Goal: Answer question/provide support: Answer question/provide support

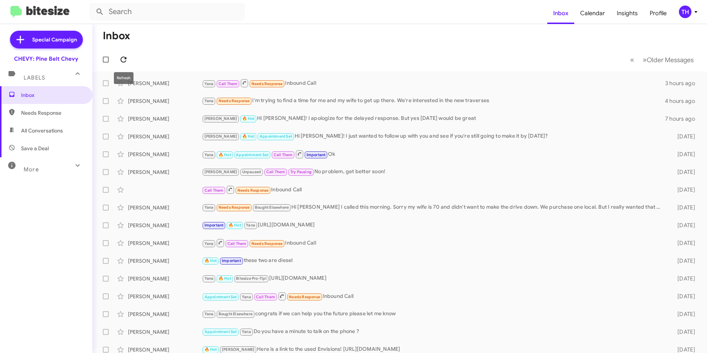
click at [123, 56] on icon at bounding box center [123, 59] width 9 height 9
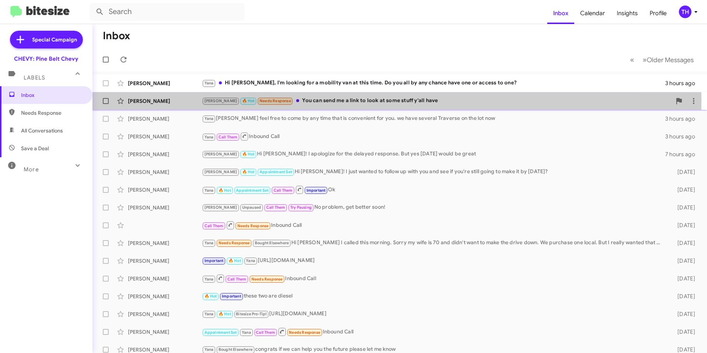
click at [295, 100] on div "[PERSON_NAME] 🔥 Hot Needs Response You can send me a link to look at some stuff…" at bounding box center [436, 100] width 469 height 9
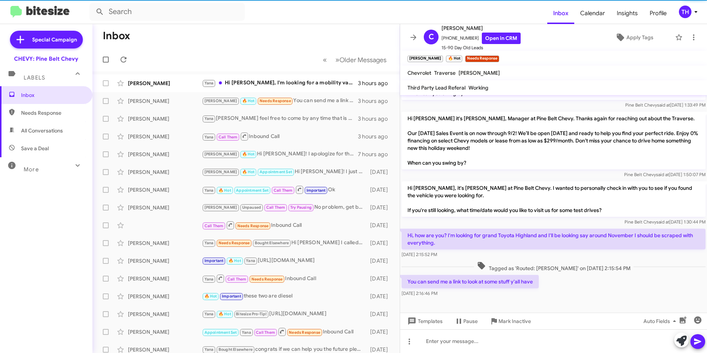
scroll to position [142, 0]
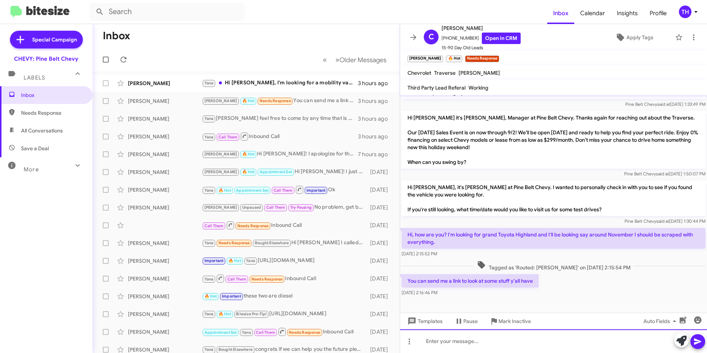
click at [450, 343] on div at bounding box center [553, 341] width 307 height 24
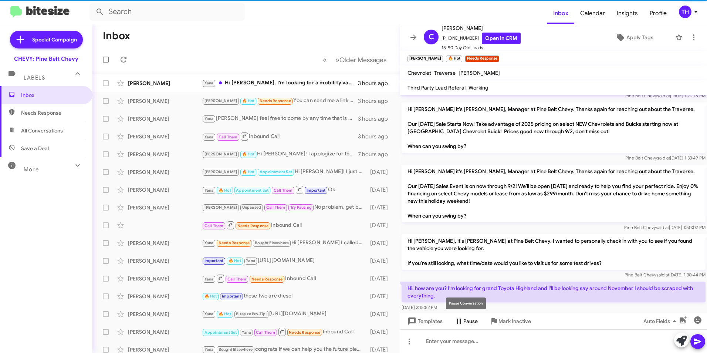
click at [467, 326] on span "Pause" at bounding box center [470, 320] width 14 height 13
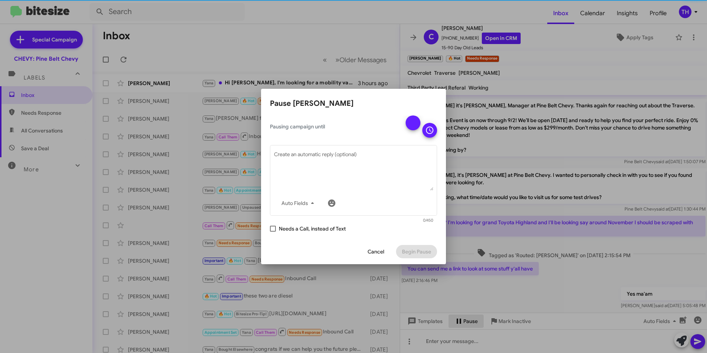
scroll to position [169, 0]
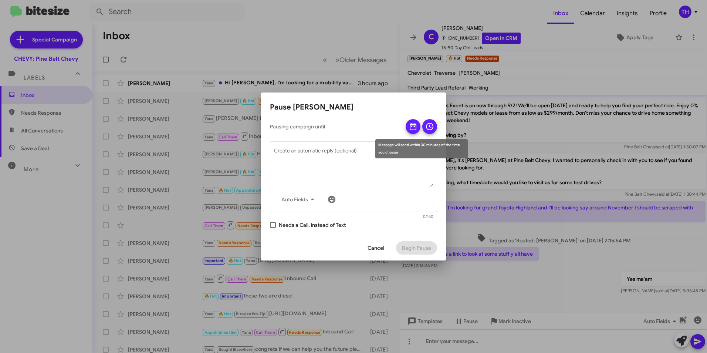
click at [413, 128] on icon at bounding box center [412, 126] width 9 height 9
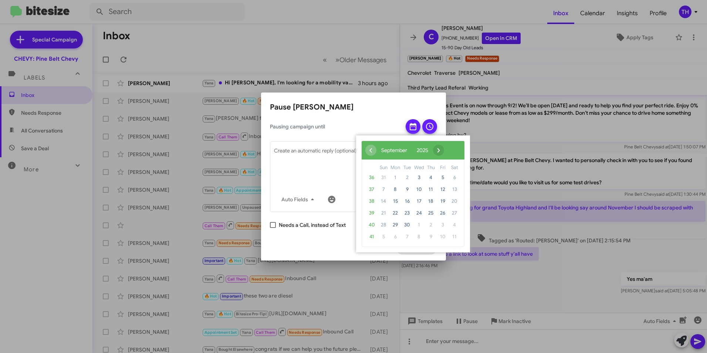
click at [444, 147] on span "›" at bounding box center [438, 150] width 11 height 11
click at [438, 147] on span "›" at bounding box center [432, 150] width 11 height 11
click at [396, 189] on span "3" at bounding box center [395, 189] width 12 height 12
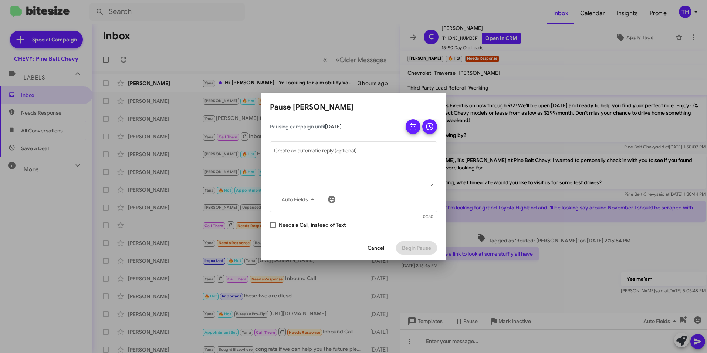
click at [271, 224] on span at bounding box center [273, 225] width 6 height 6
click at [272, 228] on input "Needs a Call, instead of Text" at bounding box center [272, 228] width 0 height 0
checkbox input "true"
click at [430, 126] on icon at bounding box center [429, 126] width 9 height 9
click at [418, 245] on span "Begin Pause" at bounding box center [416, 247] width 29 height 13
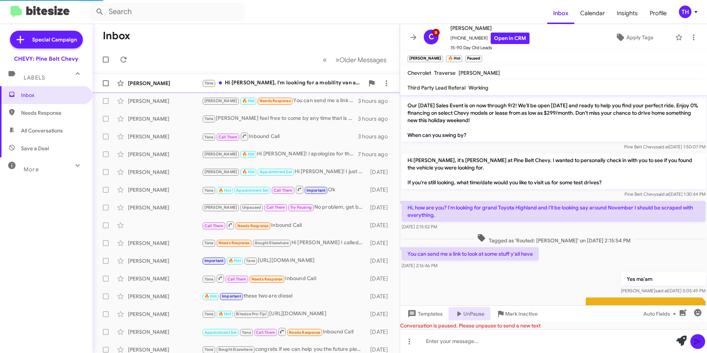
scroll to position [0, 0]
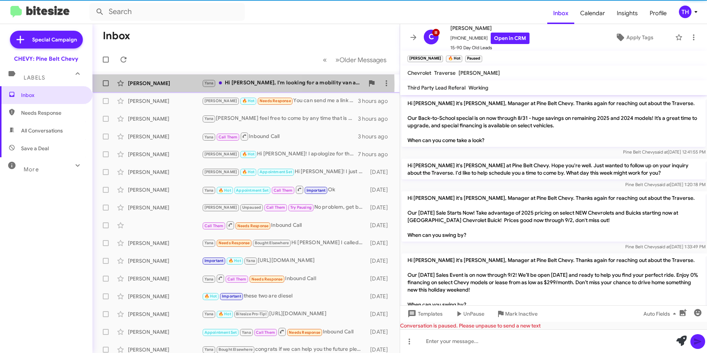
click at [160, 85] on div "[PERSON_NAME]" at bounding box center [165, 82] width 74 height 7
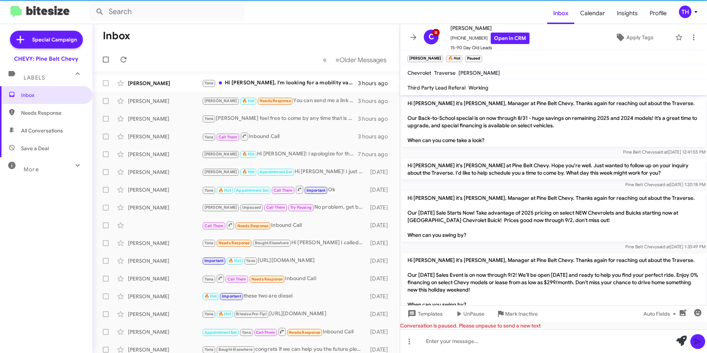
scroll to position [49, 0]
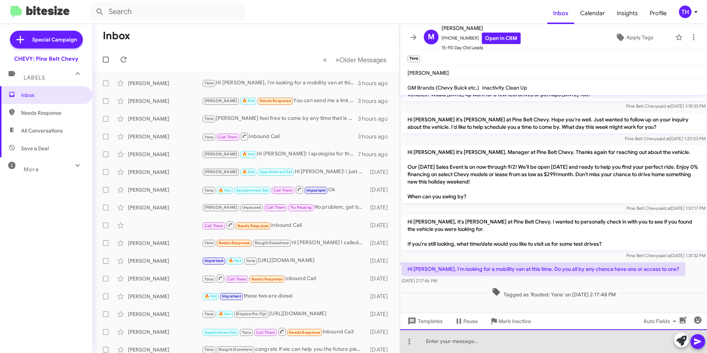
click at [448, 333] on div at bounding box center [553, 341] width 307 height 24
click at [444, 341] on div at bounding box center [553, 341] width 307 height 24
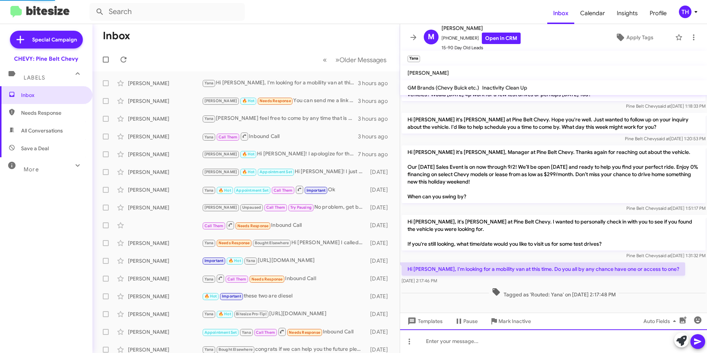
scroll to position [0, 0]
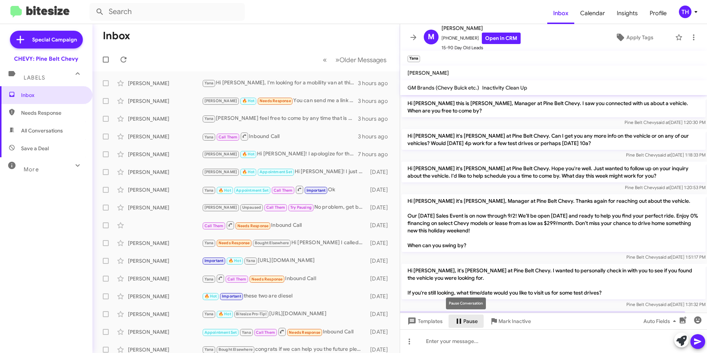
click at [459, 321] on icon at bounding box center [458, 320] width 9 height 9
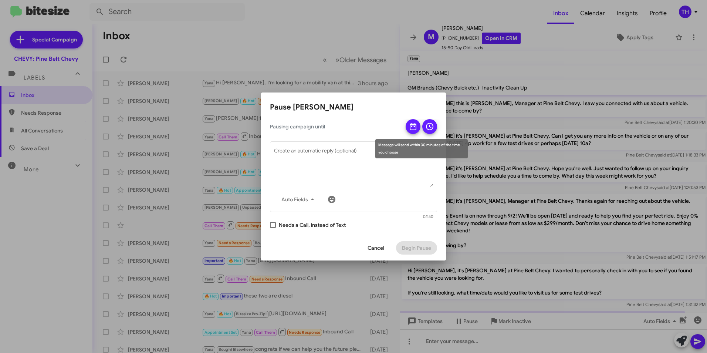
click at [429, 126] on icon at bounding box center [429, 126] width 7 height 7
click at [414, 125] on icon at bounding box center [413, 126] width 7 height 7
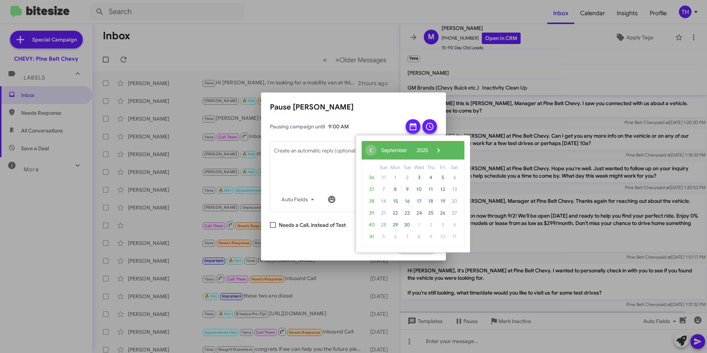
click at [451, 65] on div at bounding box center [353, 176] width 707 height 353
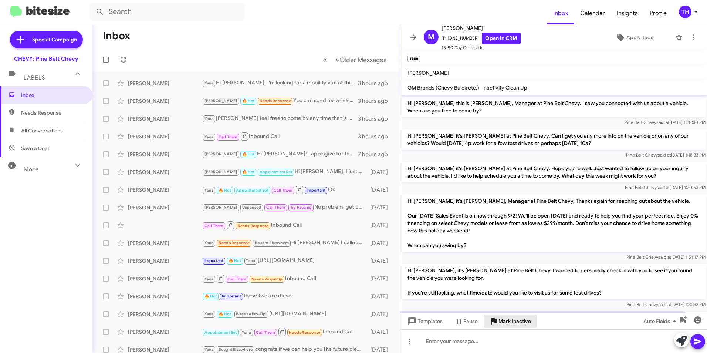
click at [511, 316] on span "Mark Inactive" at bounding box center [514, 320] width 33 height 13
